Goal: Information Seeking & Learning: Check status

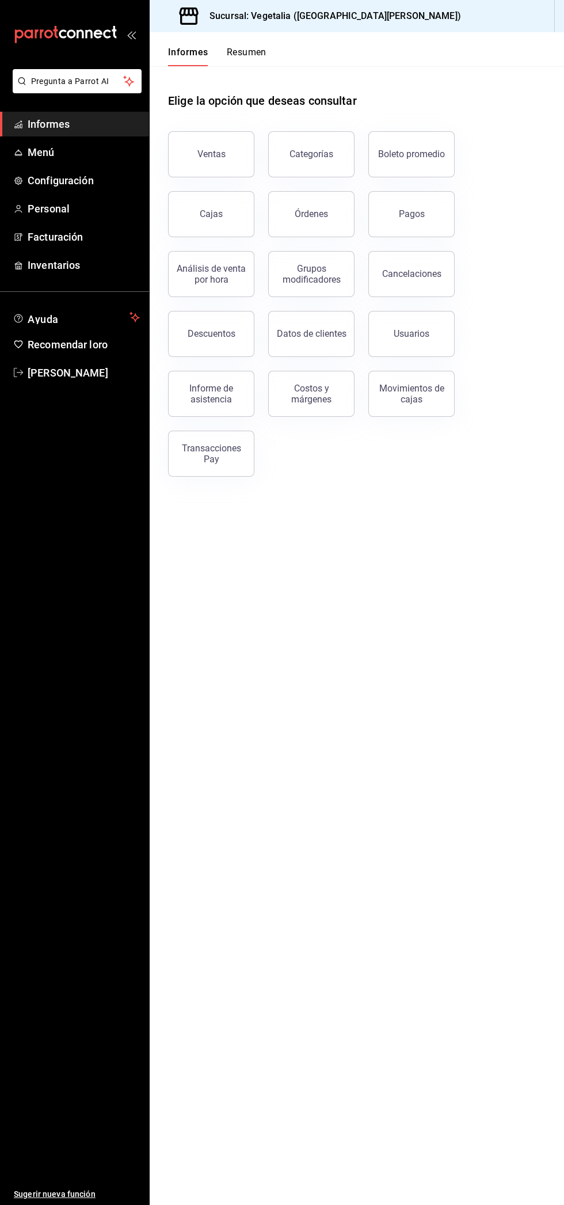
click at [214, 141] on button "Ventas" at bounding box center [211, 154] width 86 height 46
